Goal: Transaction & Acquisition: Purchase product/service

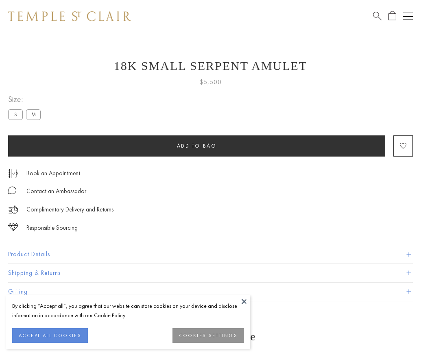
click at [197, 146] on span "Add to bag" at bounding box center [197, 145] width 40 height 7
